Goal: Communication & Community: Answer question/provide support

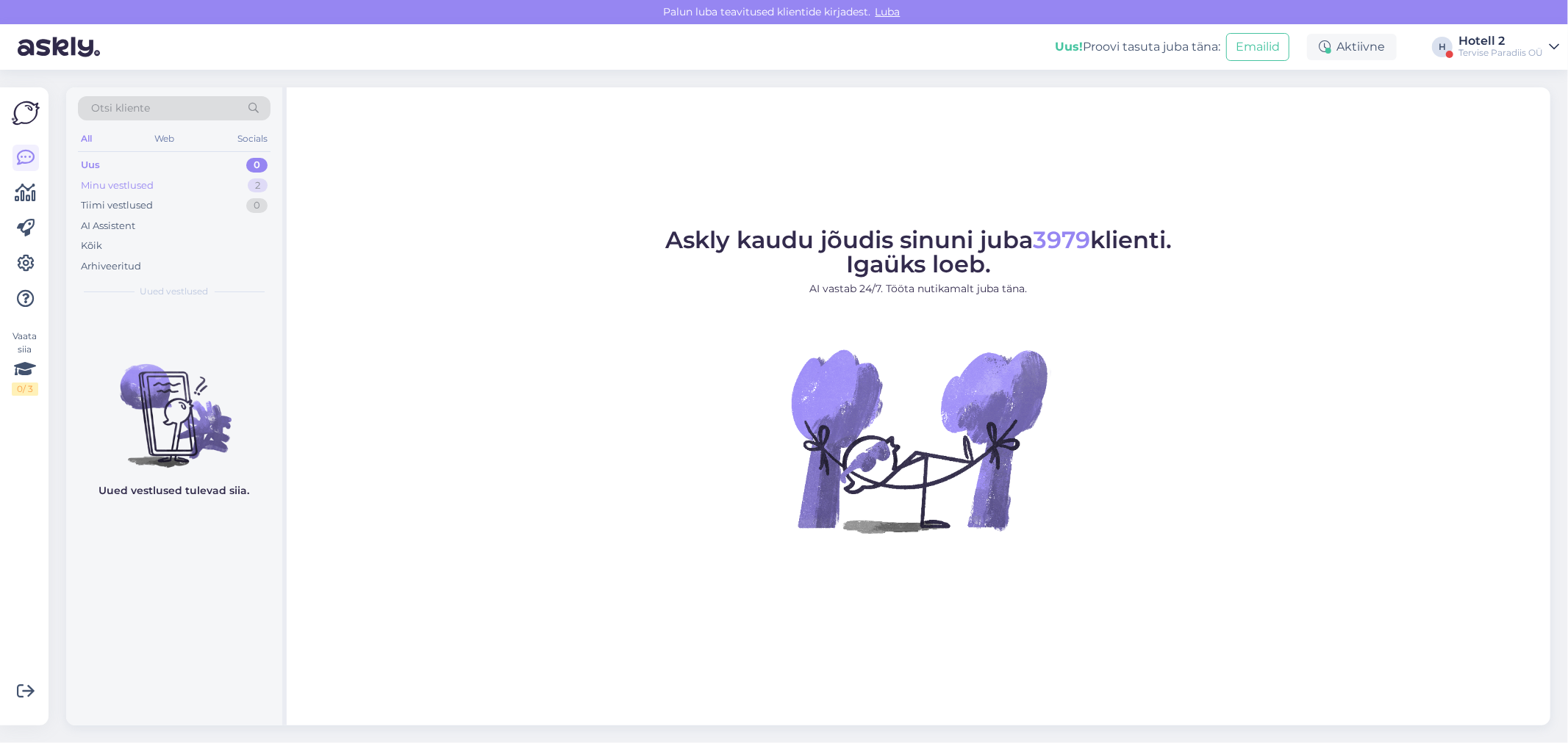
click at [204, 179] on div "Minu vestlused 2" at bounding box center [174, 186] width 192 height 21
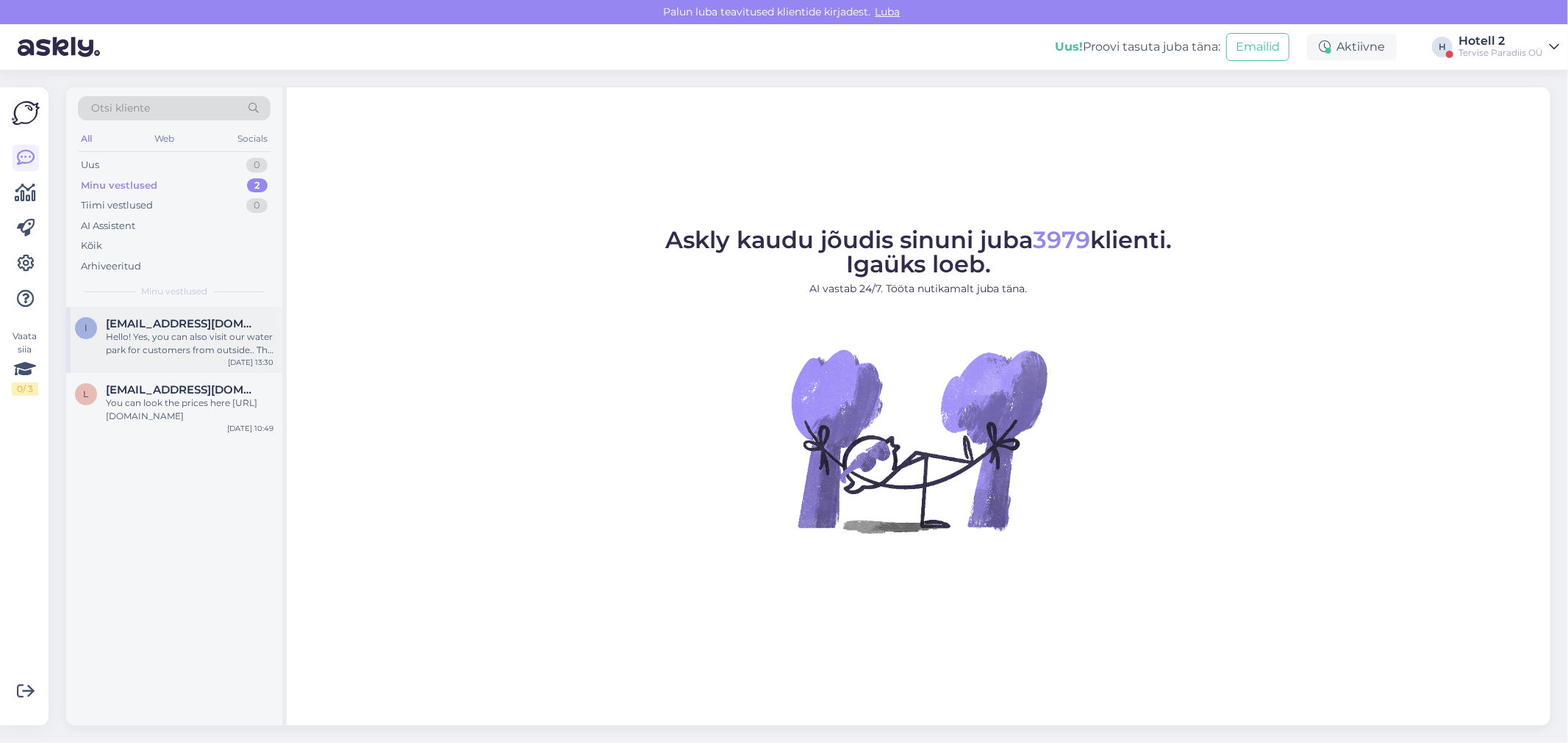
click at [219, 311] on div "i [EMAIL_ADDRESS][DOMAIN_NAME] Hello! Yes, you can also visit our water park fo…" at bounding box center [173, 340] width 216 height 66
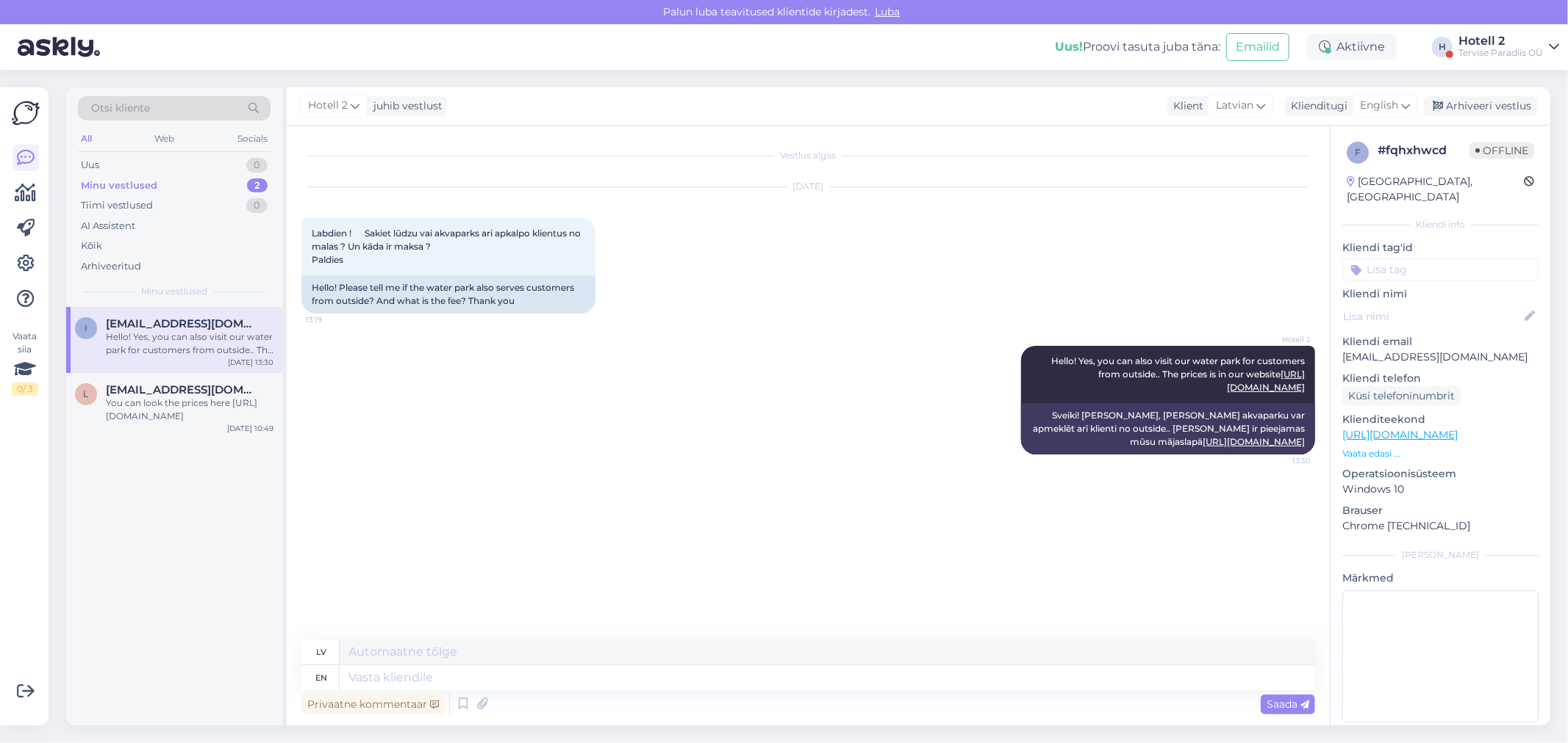
drag, startPoint x: 1473, startPoint y: 102, endPoint x: 1380, endPoint y: 133, distance: 98.0
click at [1473, 102] on div "Arhiveeri vestlus" at bounding box center [1480, 105] width 113 height 20
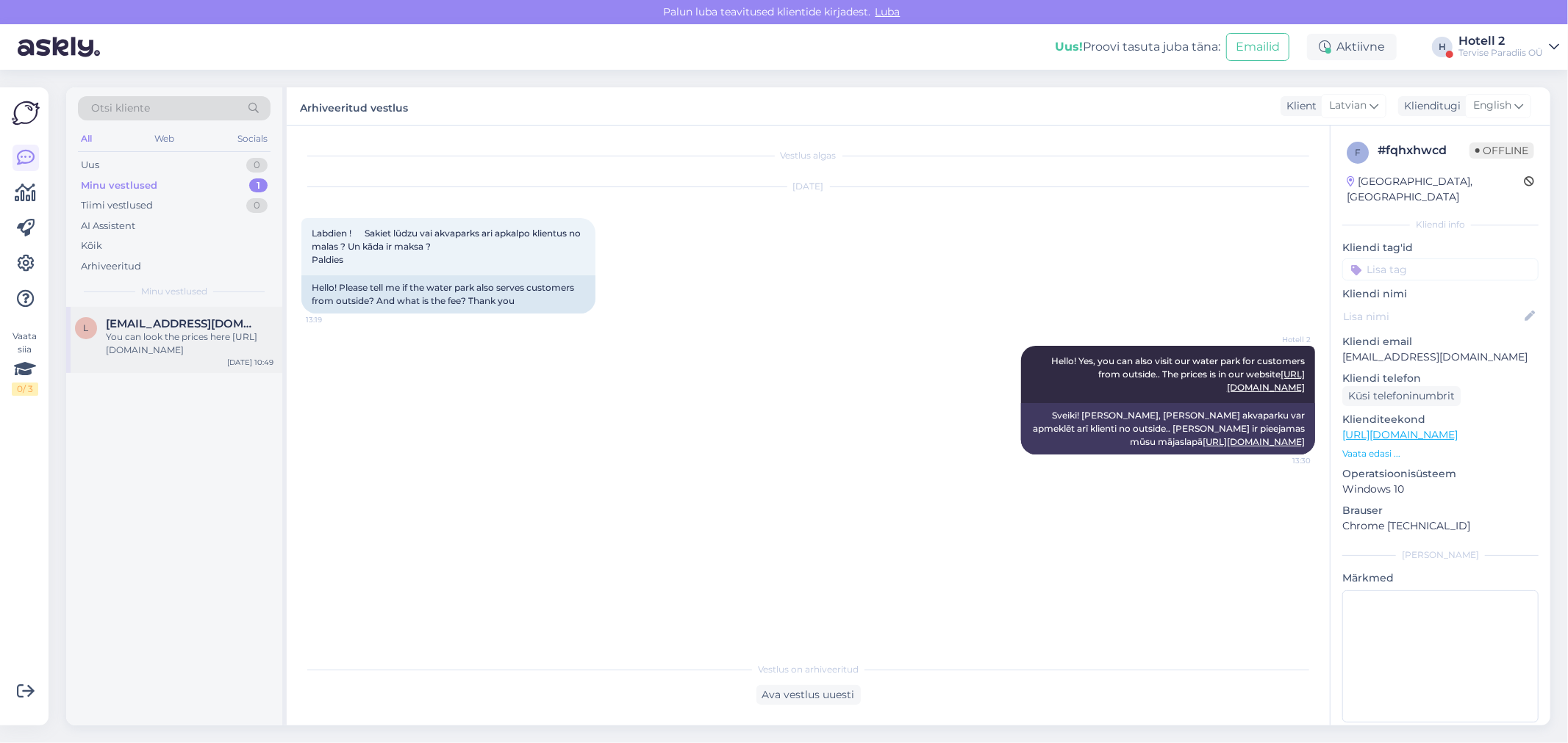
drag, startPoint x: 187, startPoint y: 319, endPoint x: 225, endPoint y: 313, distance: 38.5
click at [187, 317] on span "[EMAIL_ADDRESS][DOMAIN_NAME]" at bounding box center [182, 324] width 153 height 13
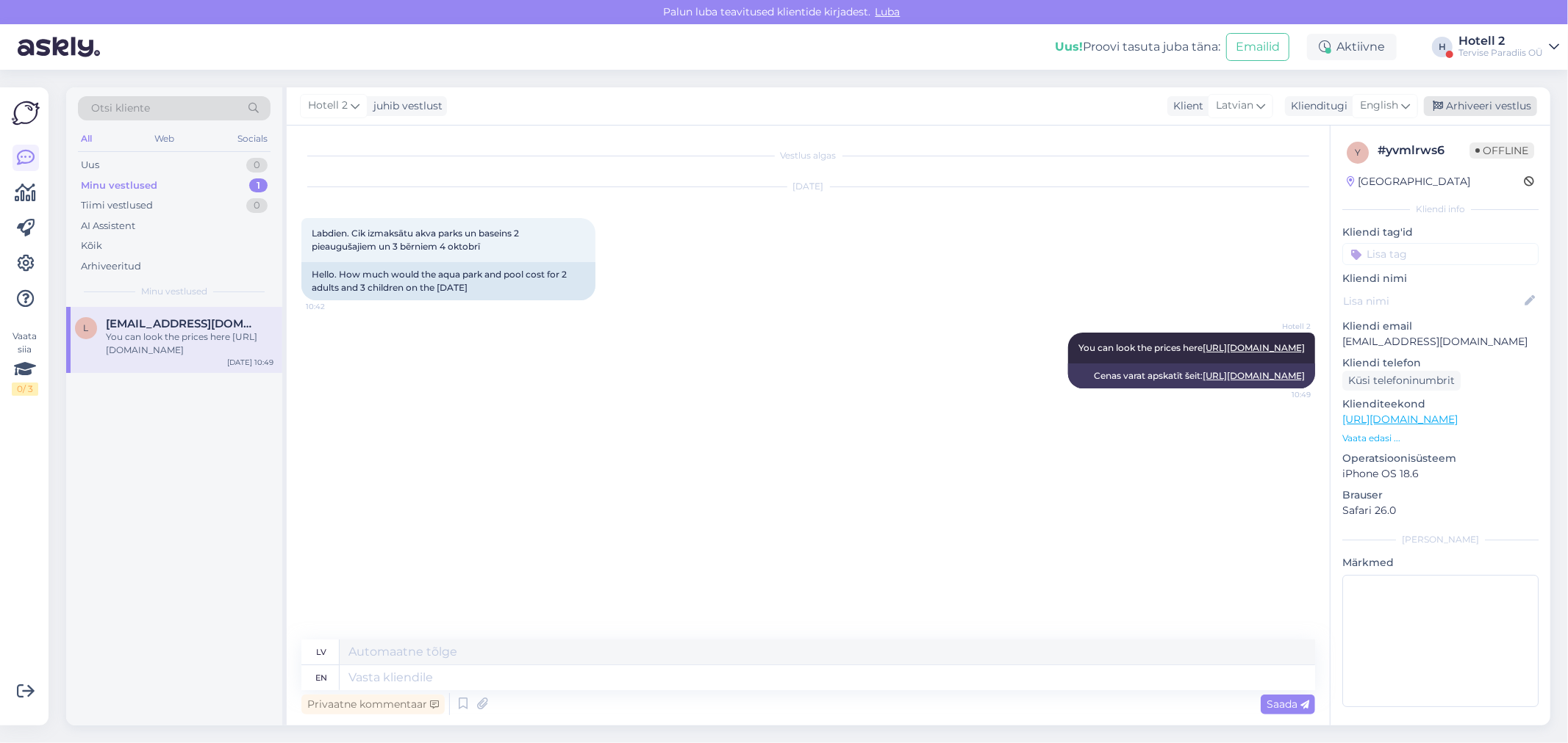
click at [1472, 106] on div "Arhiveeri vestlus" at bounding box center [1480, 105] width 113 height 20
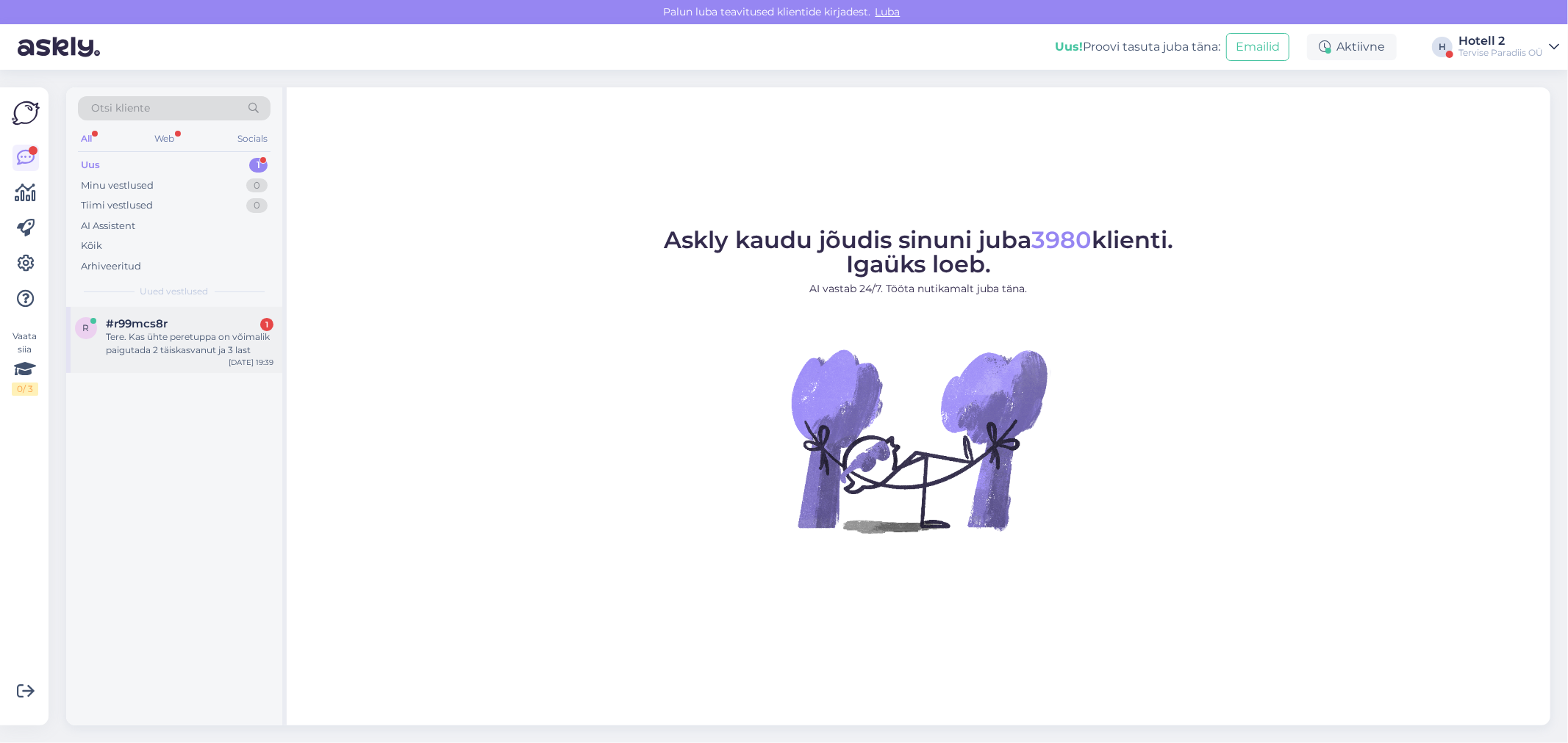
click at [143, 332] on div "Tere. Kas ühte peretuppa on võimalik paigutada 2 täiskasvanut ja 3 last" at bounding box center [189, 344] width 168 height 26
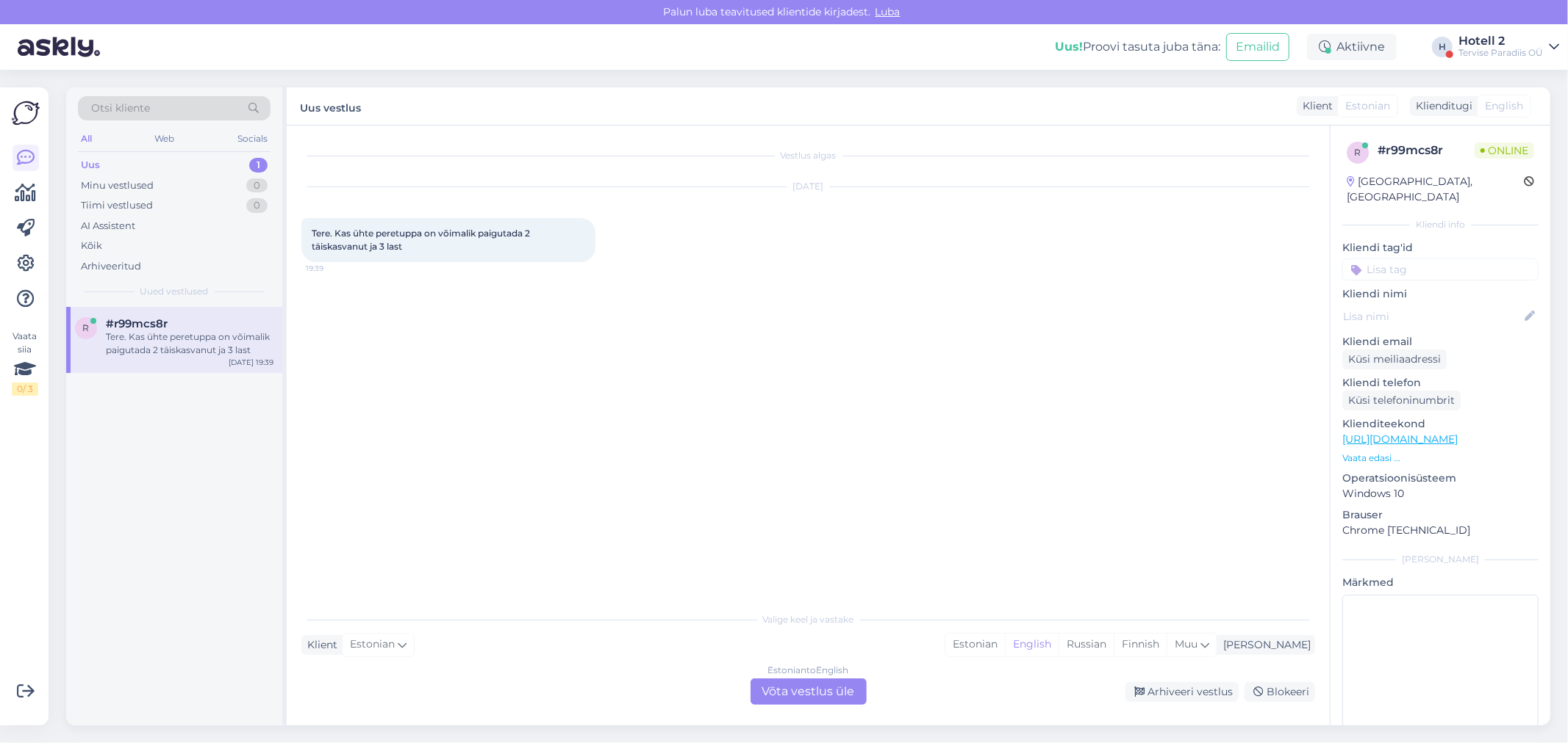
click at [795, 703] on div "Estonian to English Võta vestlus üle" at bounding box center [808, 692] width 116 height 26
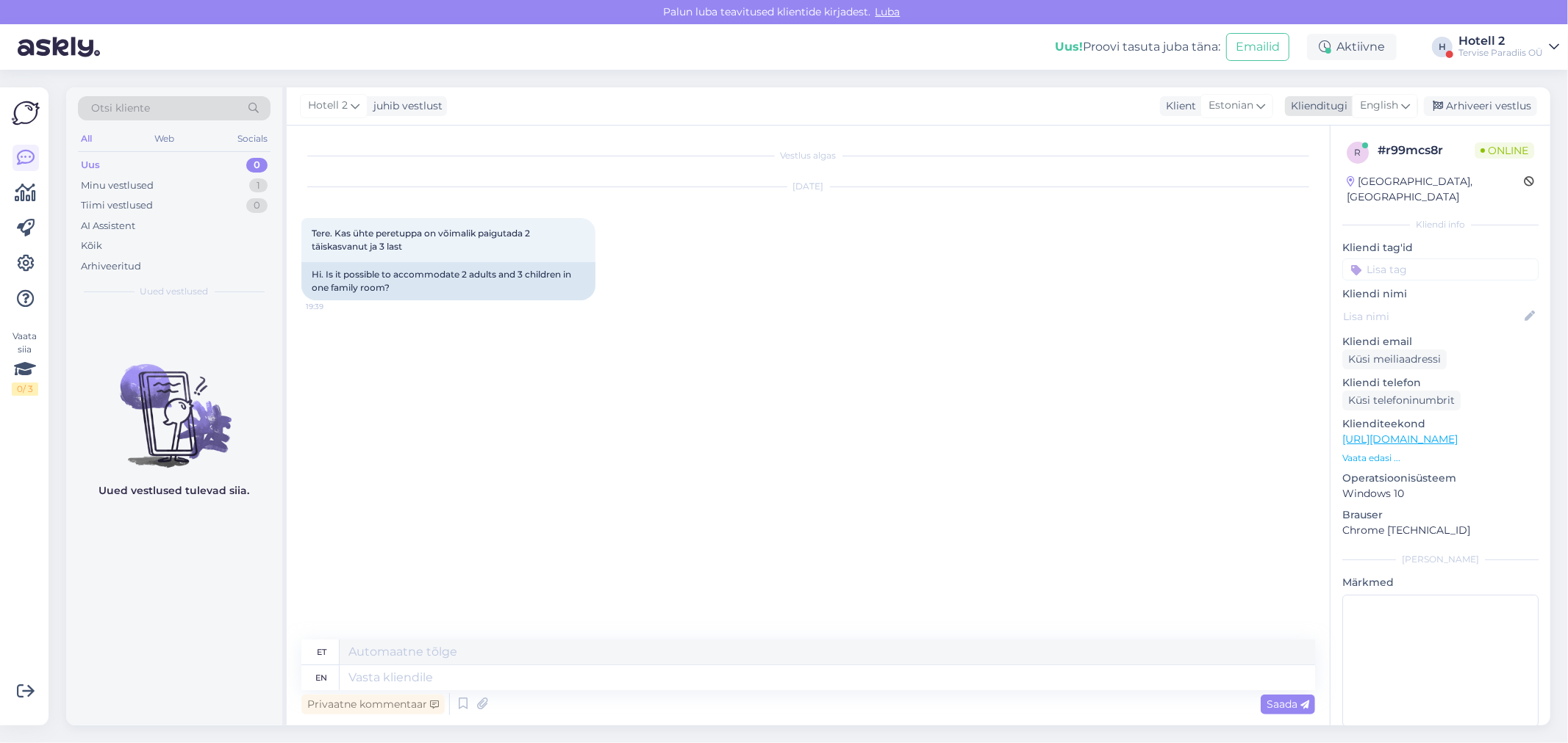
click at [1380, 101] on span "English" at bounding box center [1379, 105] width 39 height 16
type input "es"
click at [1302, 195] on link "Estonian" at bounding box center [1352, 194] width 162 height 24
click at [373, 674] on textarea at bounding box center [808, 674] width 1014 height 31
type textarea "Tere!"
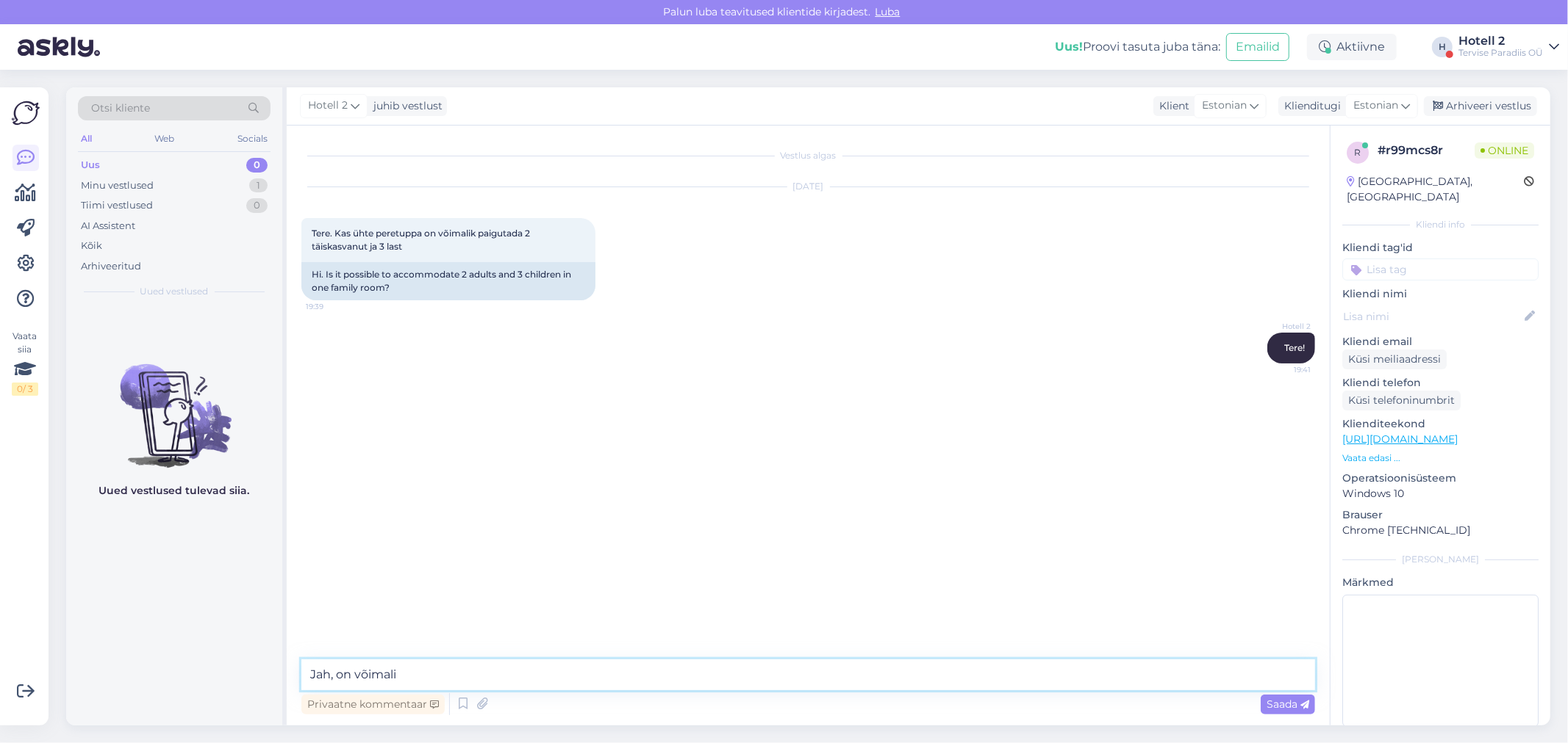
type textarea "Jah, on võimalik"
click at [1457, 105] on div "Arhiveeri vestlus" at bounding box center [1480, 105] width 113 height 20
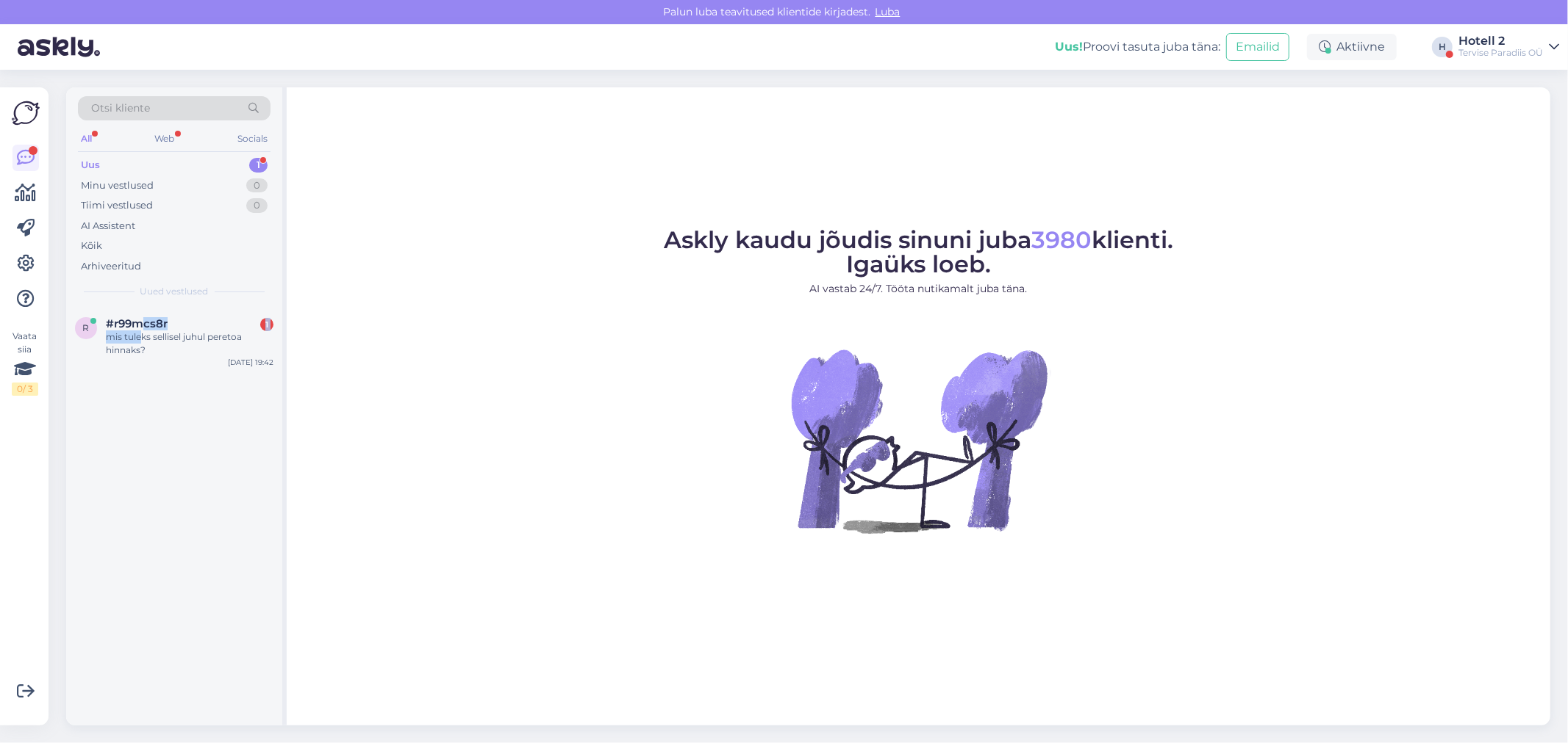
click at [141, 329] on div "#r99mcs8r 1 mis tuleks sellisel juhul peretoa hinnaks?" at bounding box center [189, 337] width 168 height 40
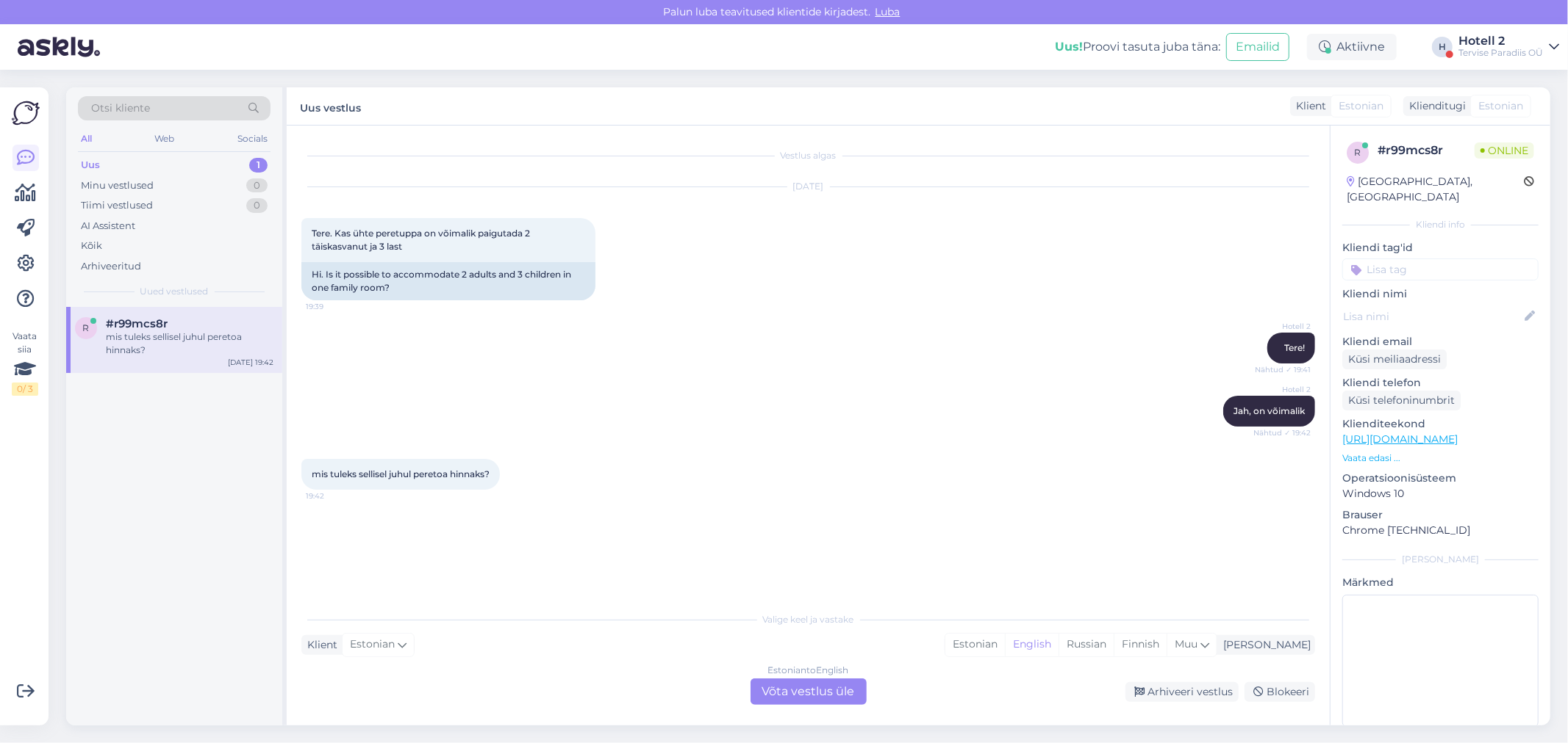
click at [780, 693] on div "Estonian to English Võta vestlus üle" at bounding box center [808, 692] width 116 height 26
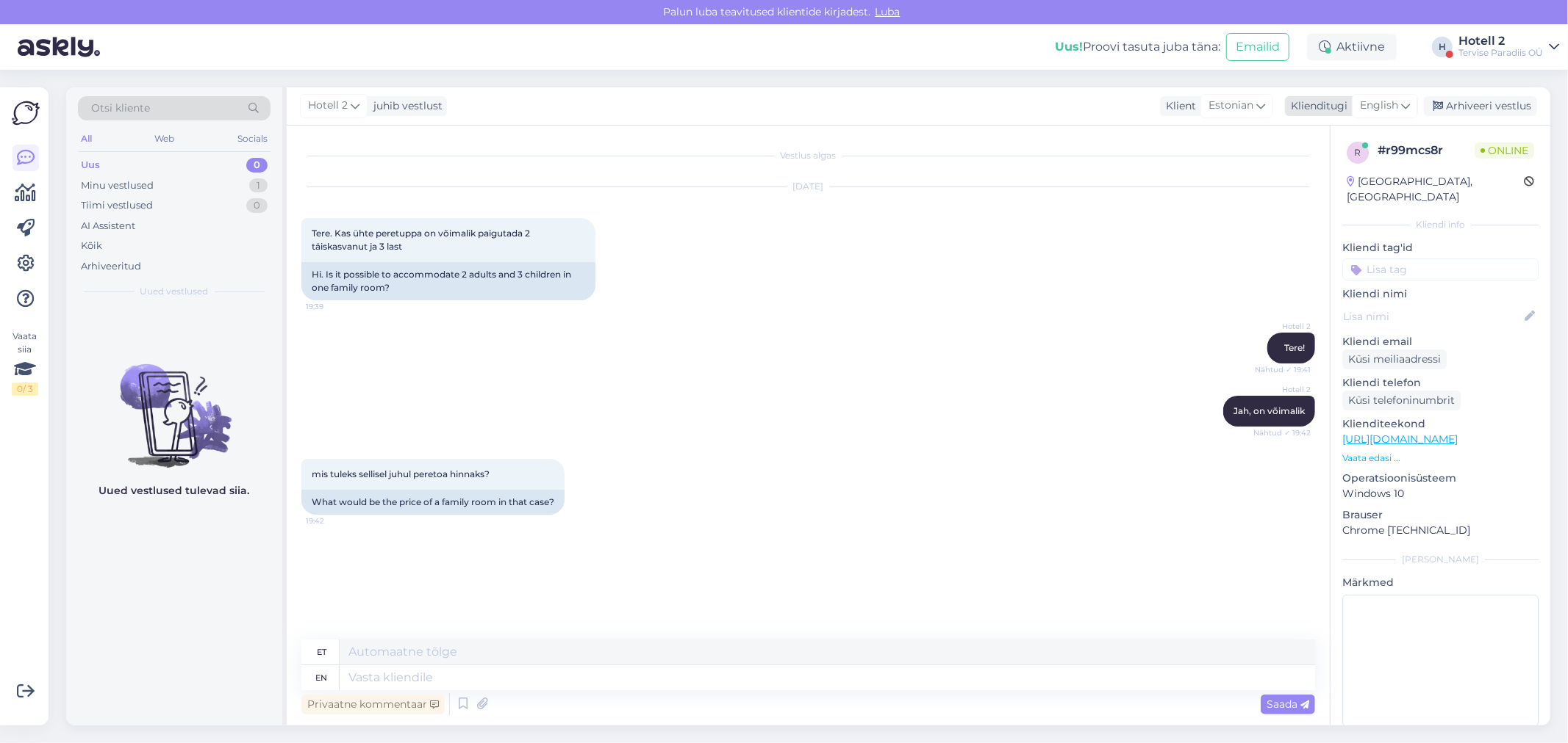
click at [1393, 105] on span "English" at bounding box center [1379, 105] width 39 height 16
type input "es"
drag, startPoint x: 1310, startPoint y: 199, endPoint x: 1118, endPoint y: 358, distance: 249.3
click at [1309, 200] on link "Estonian" at bounding box center [1352, 194] width 162 height 24
click at [344, 667] on textarea at bounding box center [808, 674] width 1014 height 31
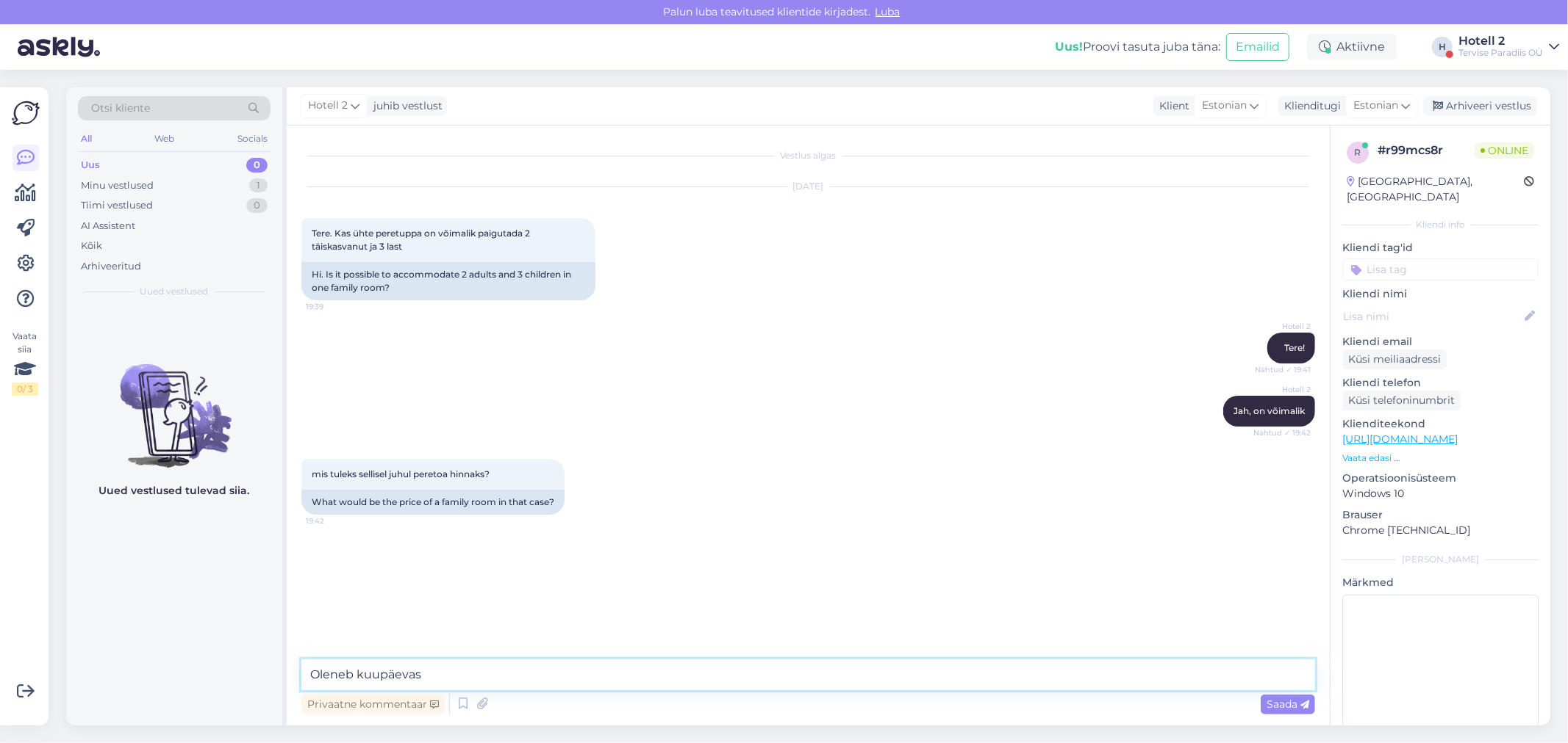
type textarea "Oleneb kuupäevast"
click at [1454, 102] on div "Arhiveeri vestlus" at bounding box center [1480, 105] width 113 height 20
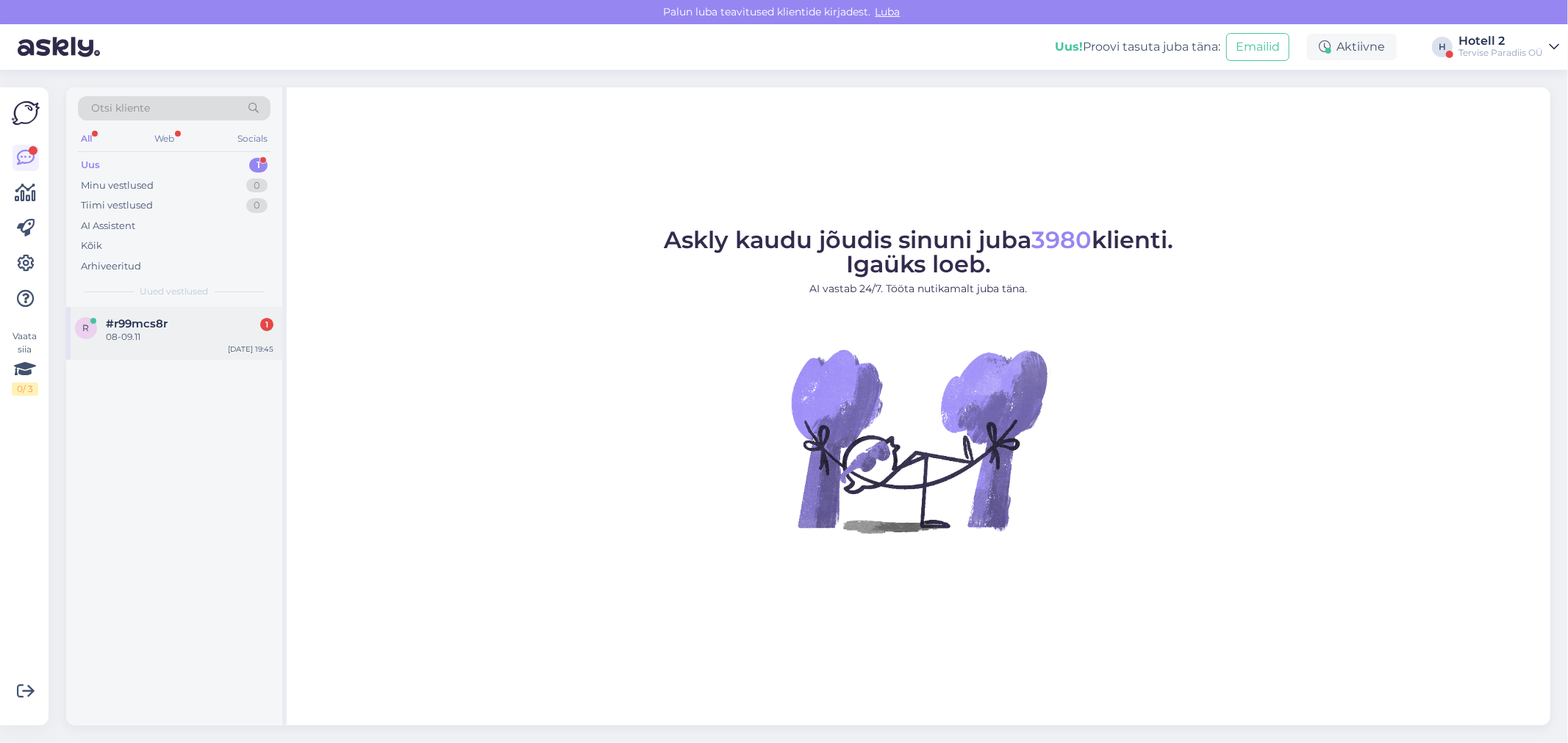
click at [152, 333] on div "08-09.11" at bounding box center [189, 337] width 168 height 13
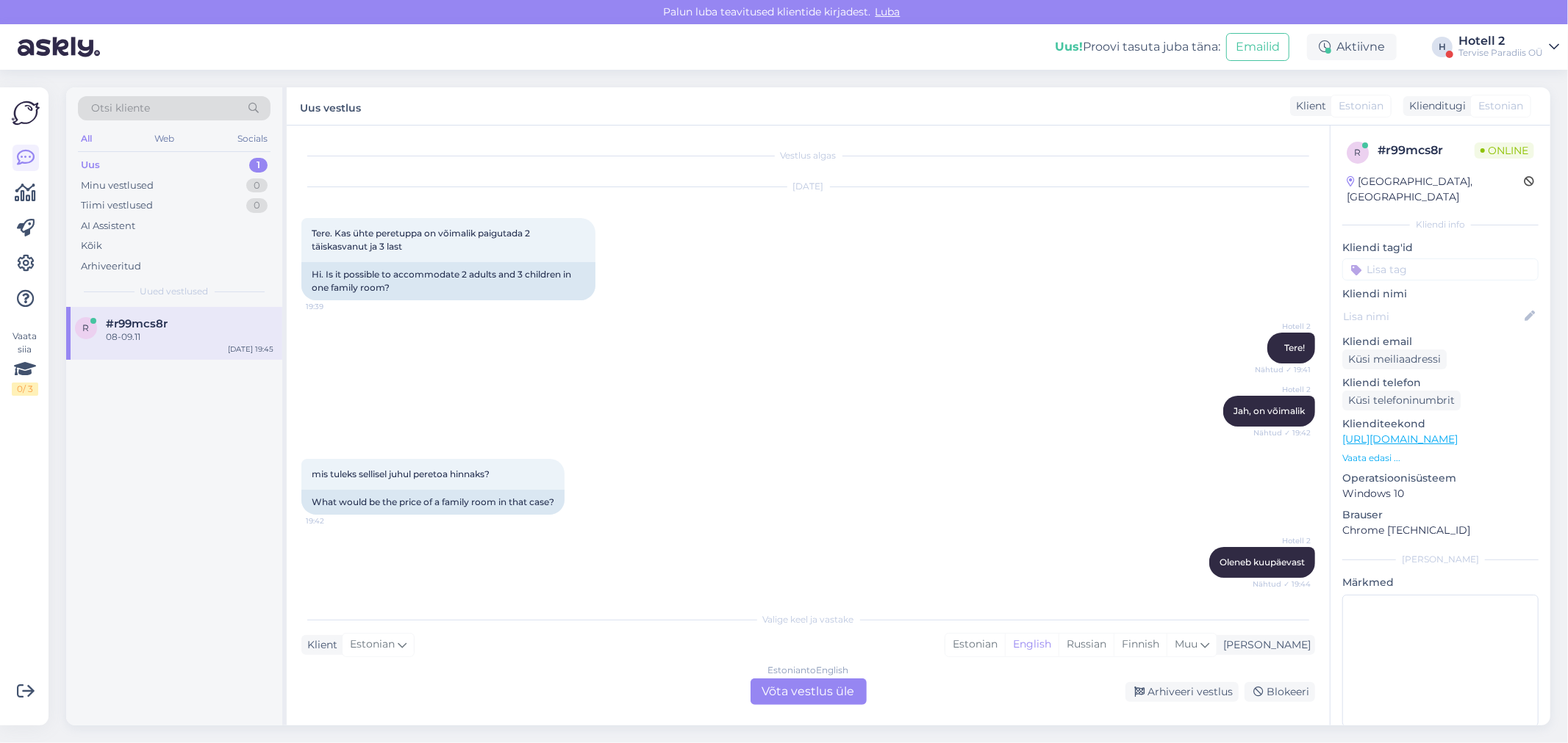
scroll to position [65, 0]
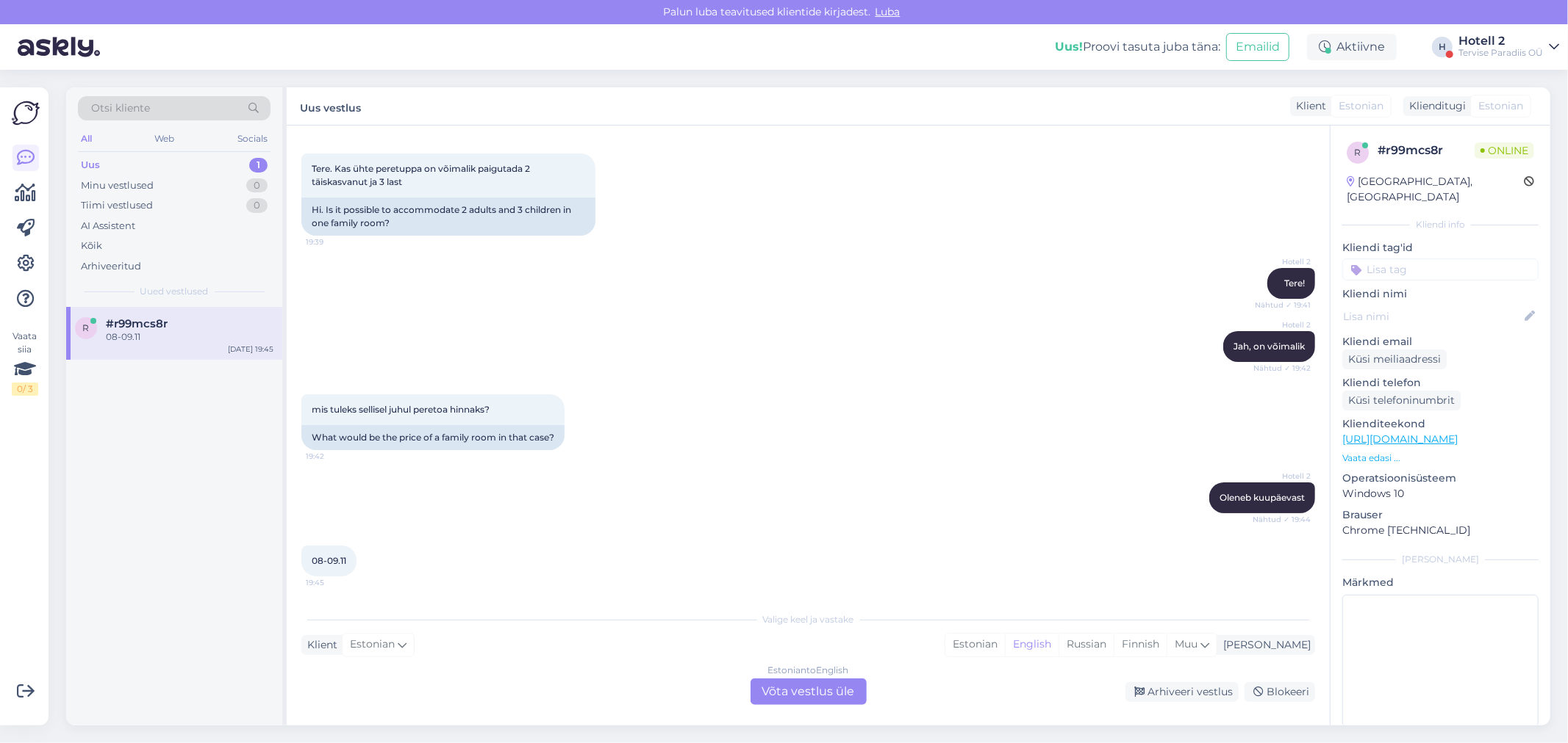
click at [824, 692] on div "Estonian to English Võta vestlus üle" at bounding box center [808, 692] width 116 height 26
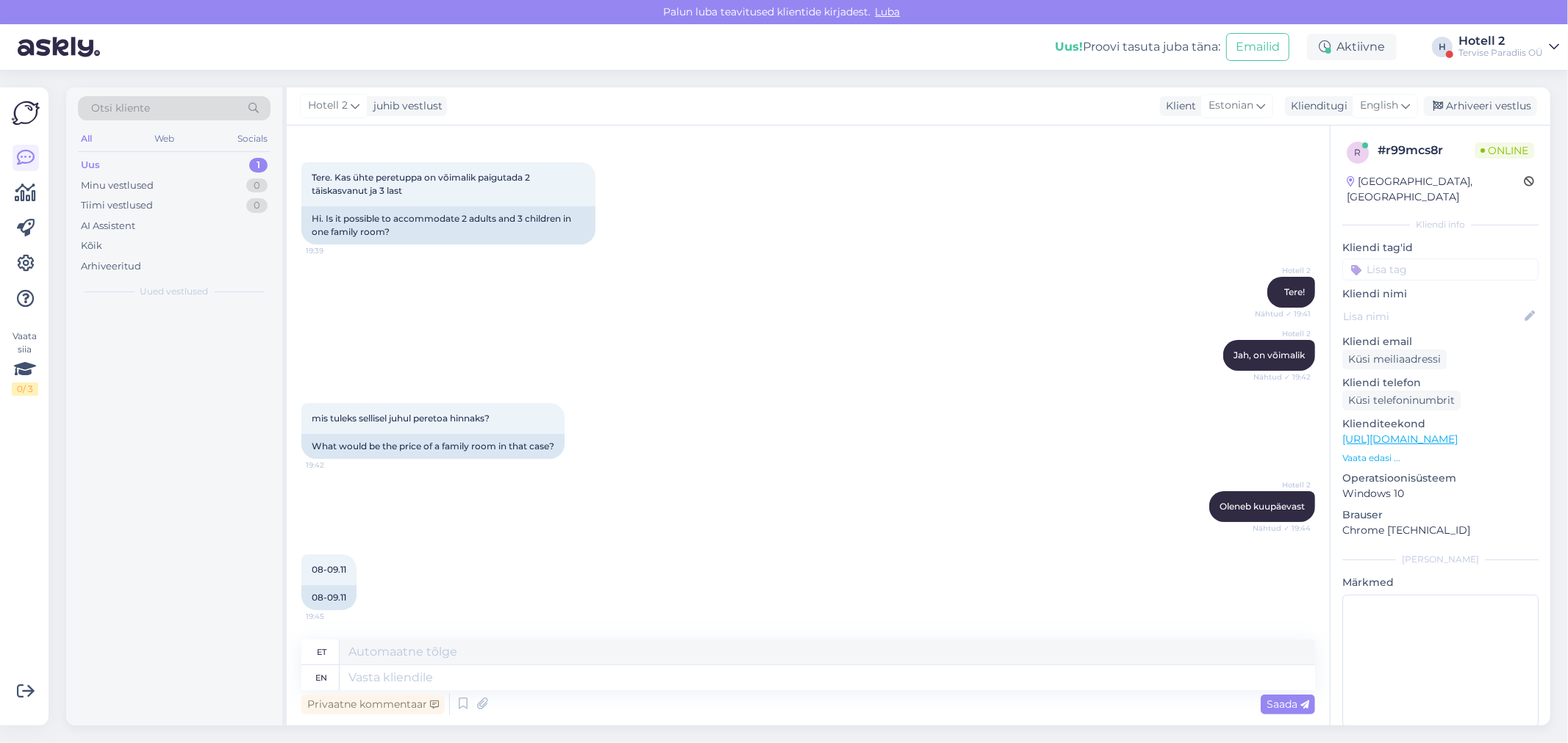
scroll to position [55, 0]
click at [373, 681] on textarea at bounding box center [826, 678] width 975 height 25
click at [1399, 99] on div "English" at bounding box center [1384, 105] width 66 height 24
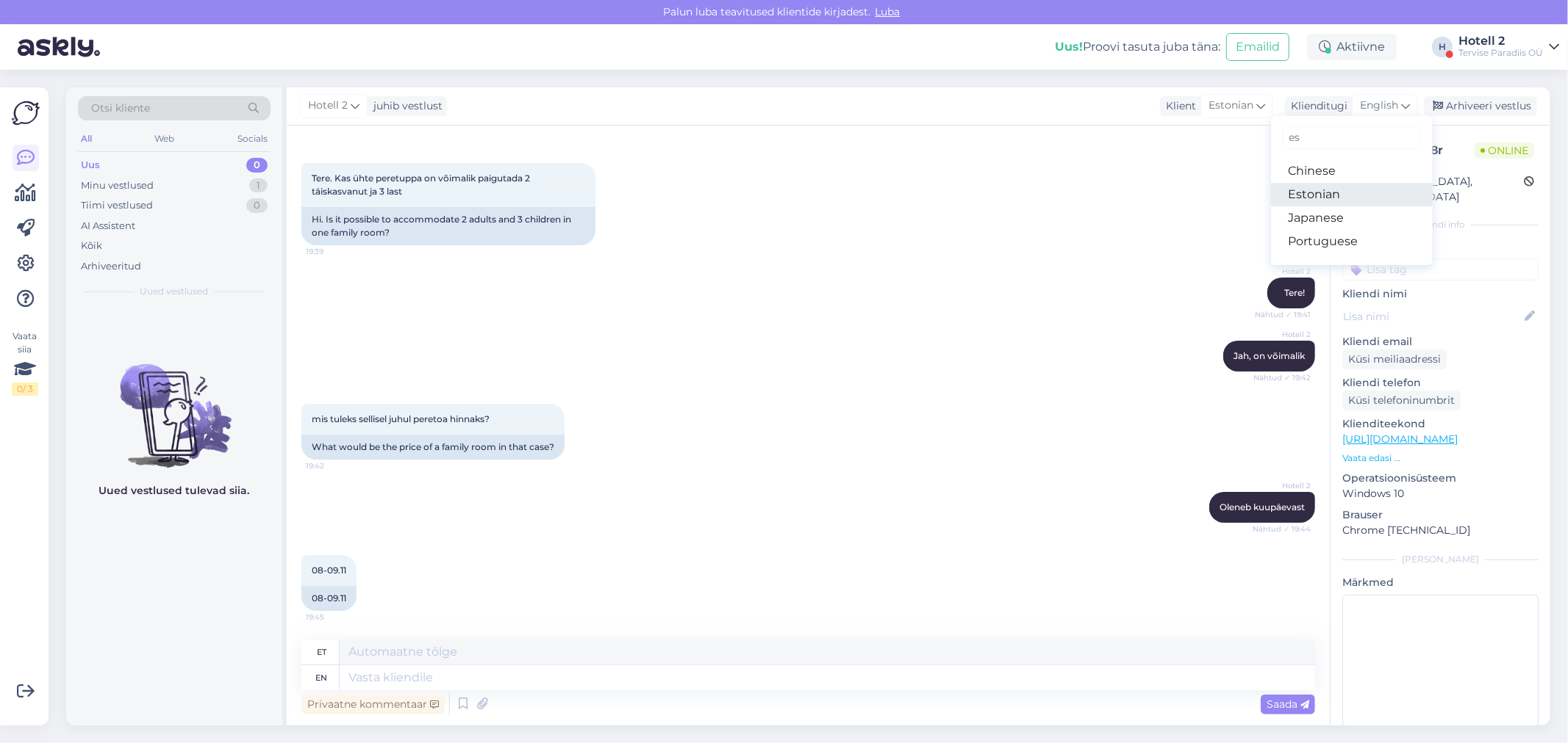
type input "es"
click at [1310, 203] on link "Estonian" at bounding box center [1352, 194] width 162 height 24
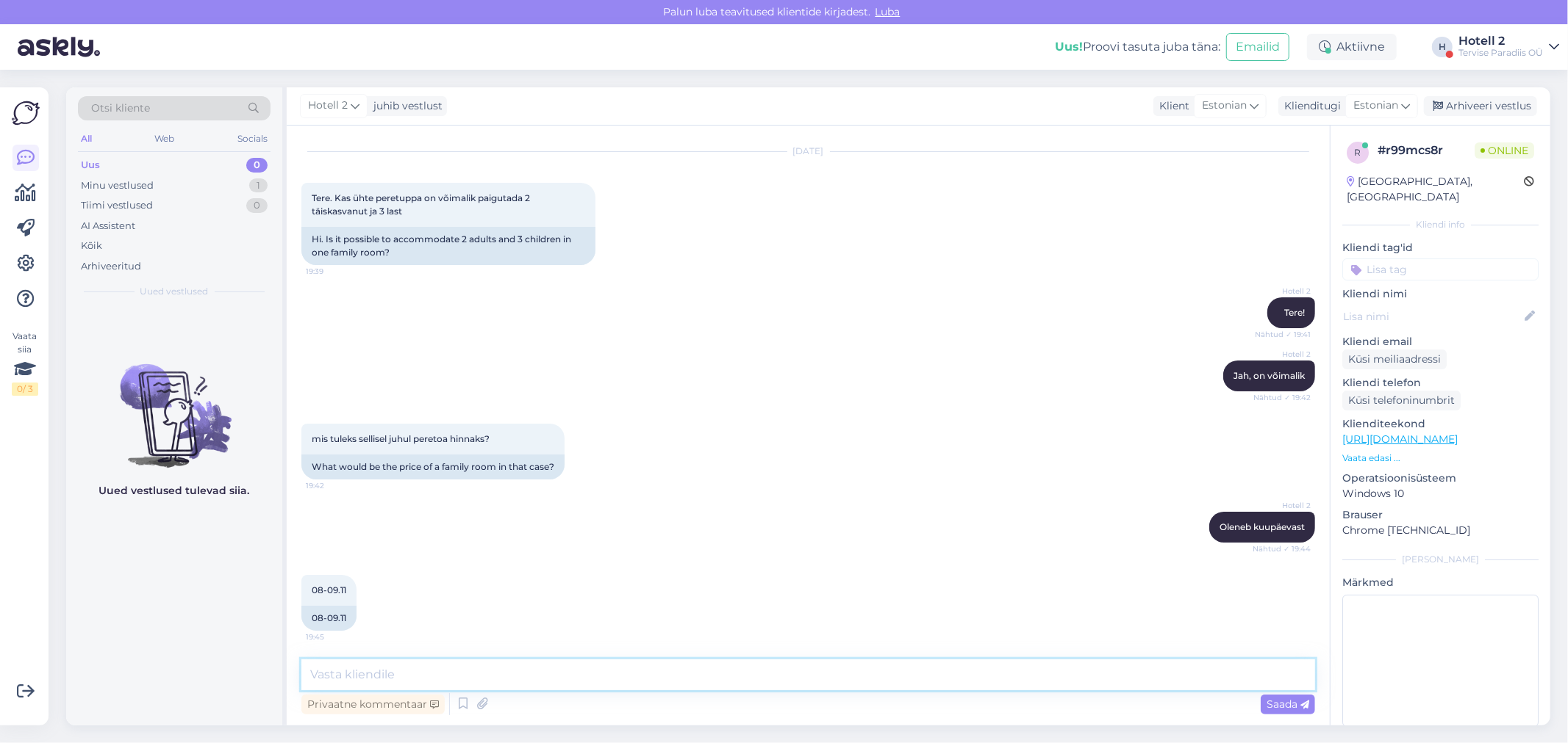
click at [346, 672] on textarea at bounding box center [808, 674] width 1014 height 31
paste textarea "https://terviseparadiis.ee/broneeri/#!/accommodation/search/date/2025-11-08/202…"
type textarea "Hetkel näitab meie kodulehel 234€ 2 täiskasvanu ja 3 last. Kui Teile sobib, sii…"
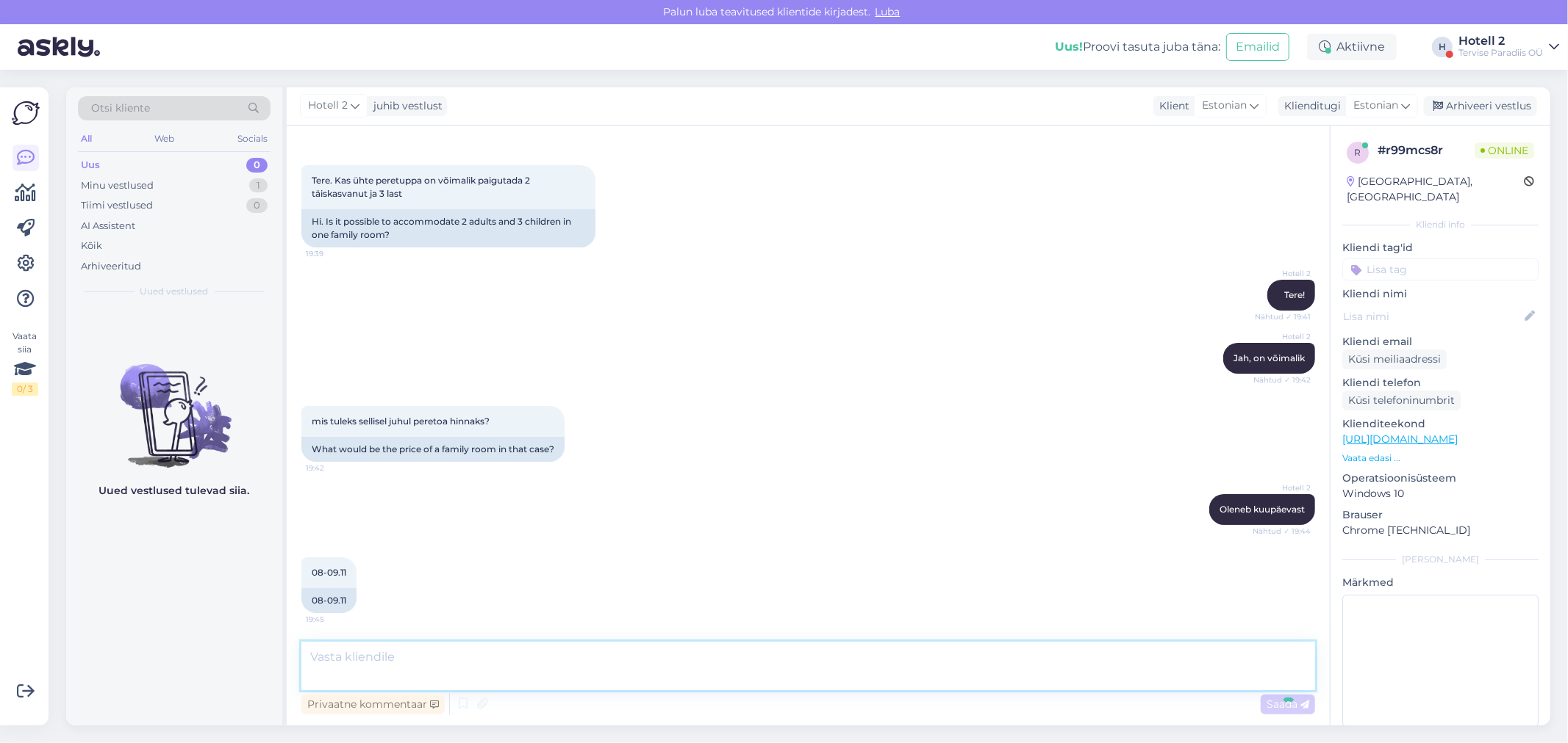
scroll to position [138, 0]
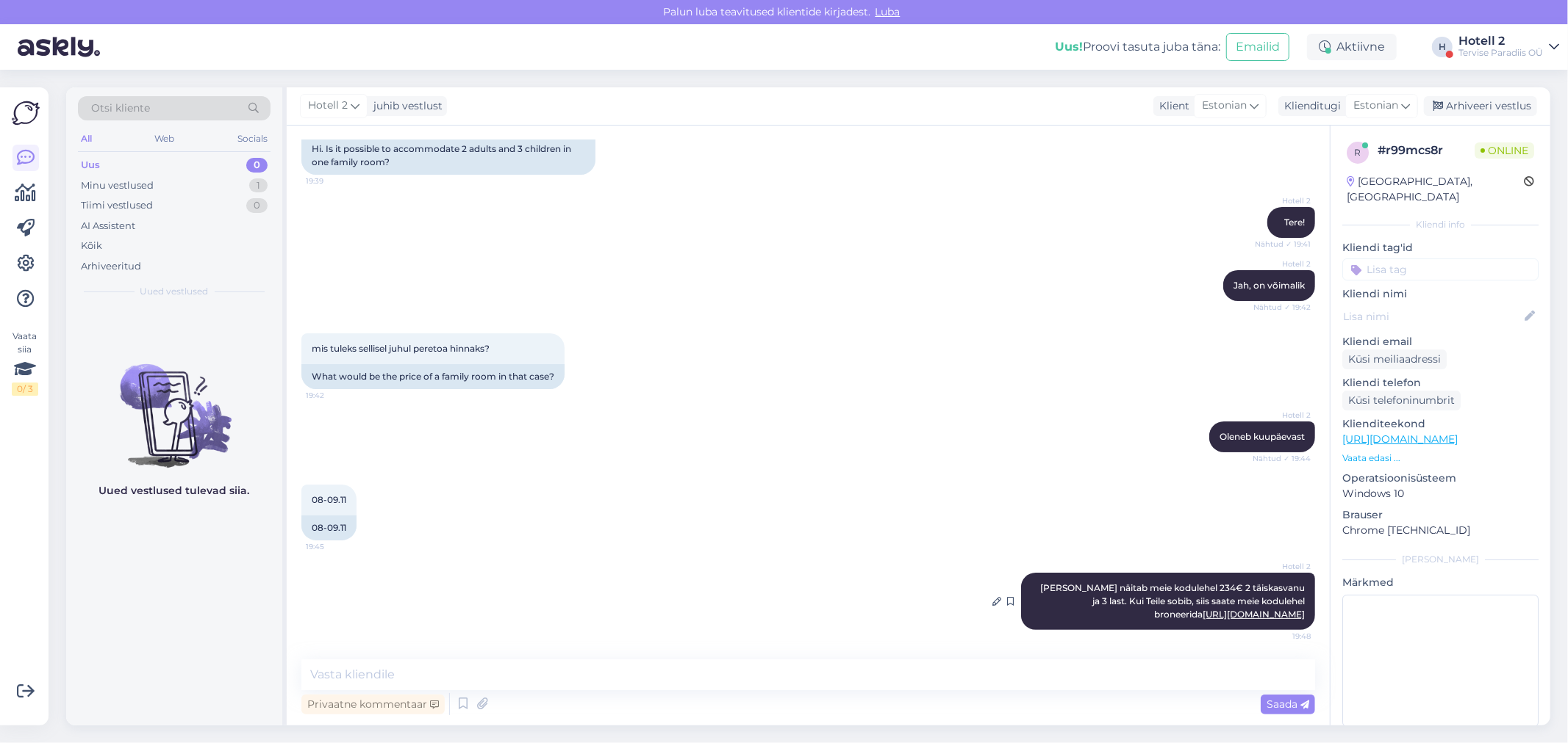
click at [1202, 609] on link "https://terviseparadiis.ee/broneeri/#!/accommodation/search/date/2025-11-08/202…" at bounding box center [1253, 615] width 102 height 11
